Goal: Task Accomplishment & Management: Manage account settings

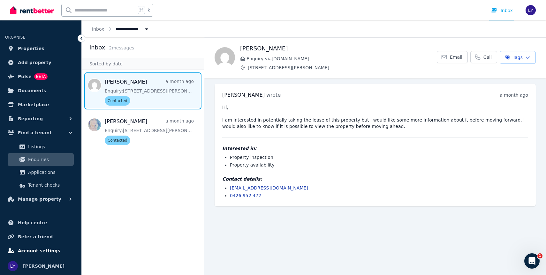
click at [38, 249] on span "Account settings" at bounding box center [39, 251] width 42 height 8
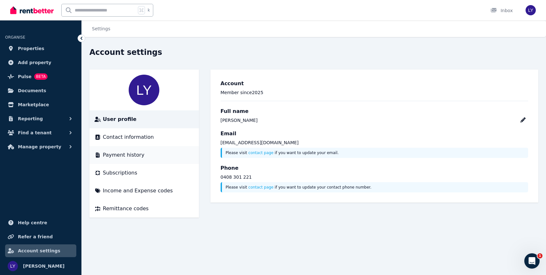
click at [135, 153] on span "Payment history" at bounding box center [123, 155] width 41 height 8
